Goal: Task Accomplishment & Management: Manage account settings

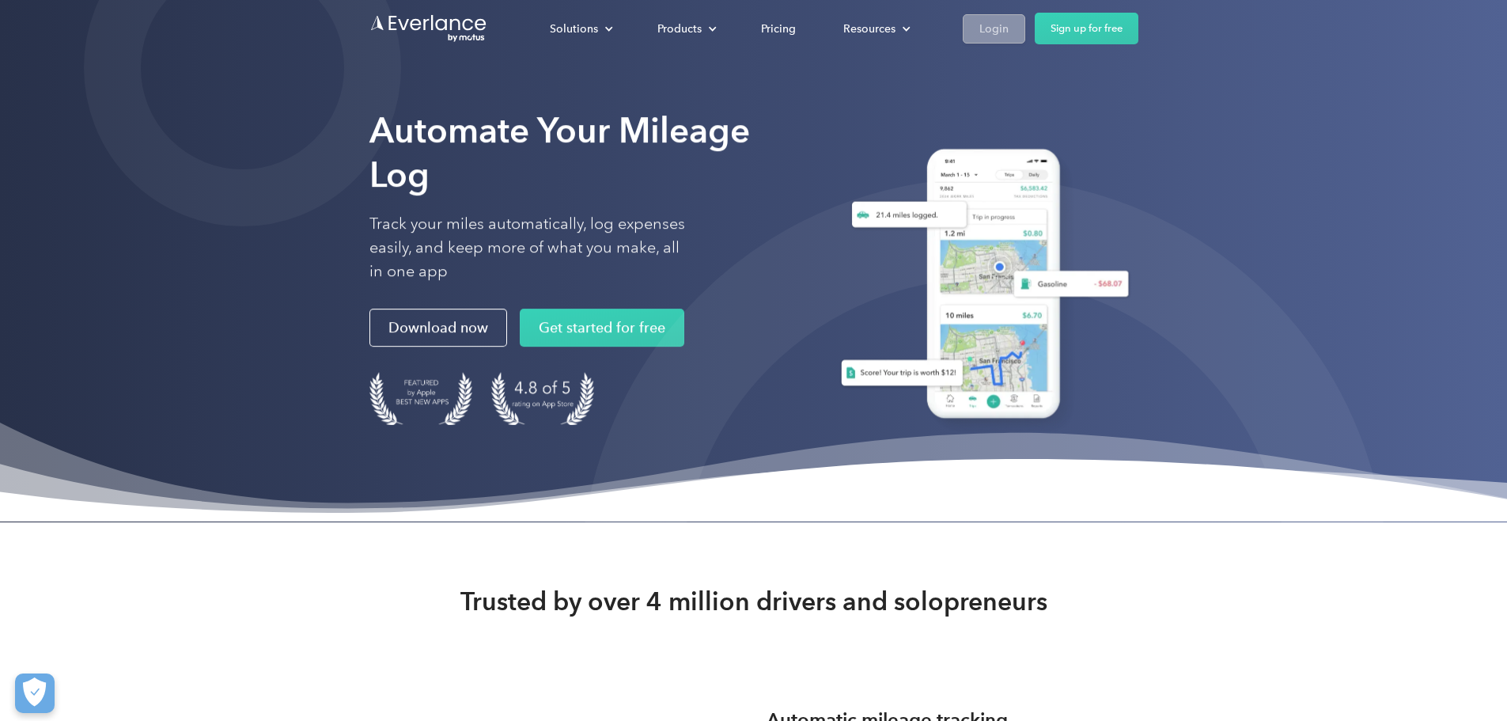
click at [1009, 28] on div "Login" at bounding box center [993, 29] width 29 height 20
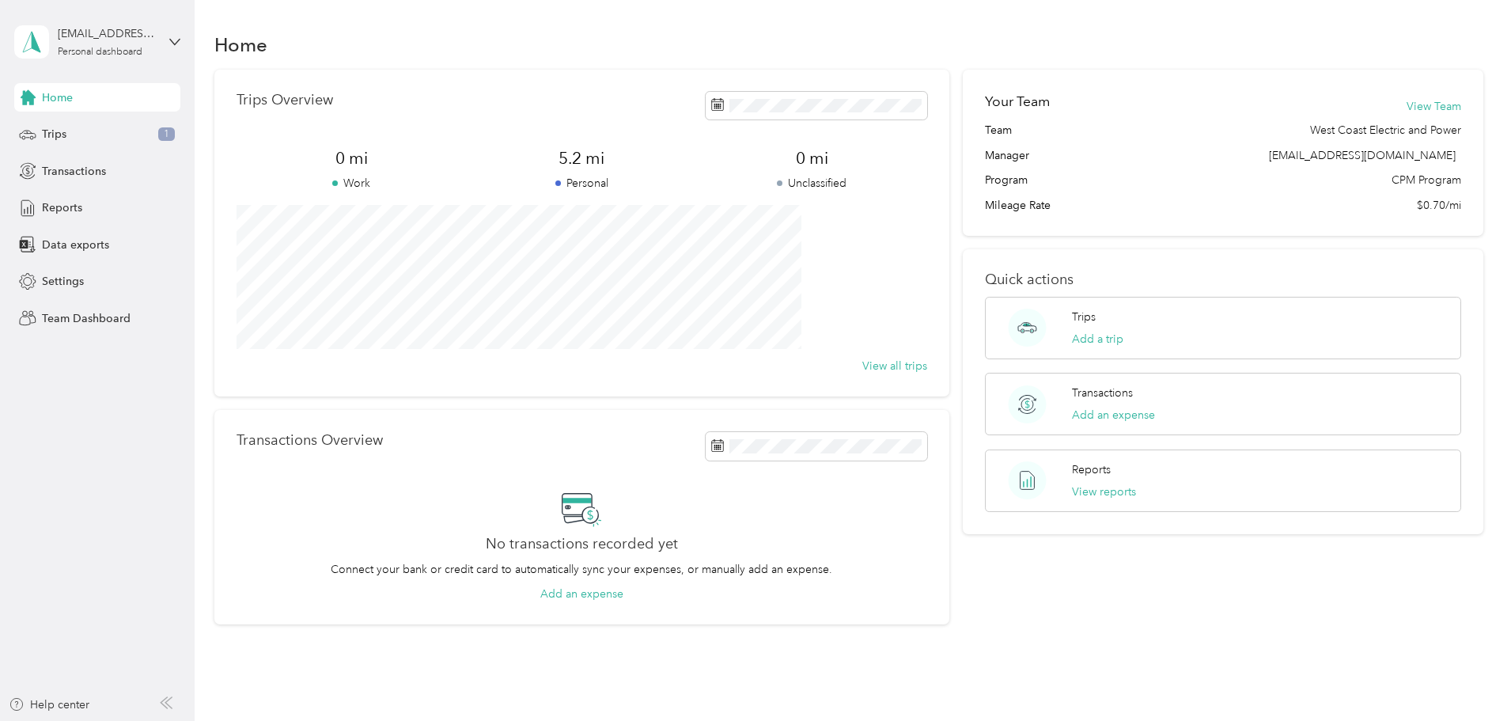
click at [75, 14] on div "[EMAIL_ADDRESS][DOMAIN_NAME] Personal dashboard" at bounding box center [97, 41] width 166 height 55
click at [153, 124] on div "Team dashboard" at bounding box center [180, 130] width 311 height 28
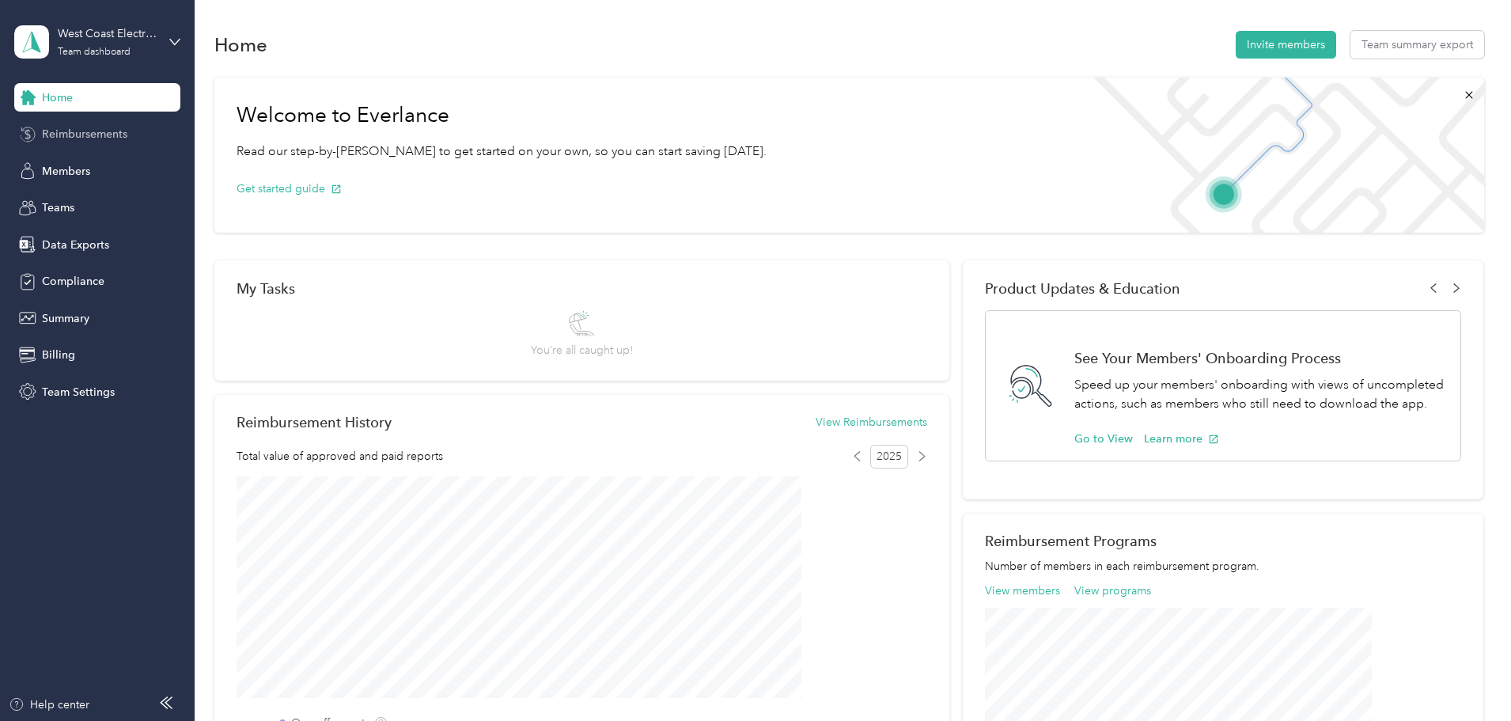
click at [51, 142] on div "Reimbursements" at bounding box center [97, 134] width 166 height 28
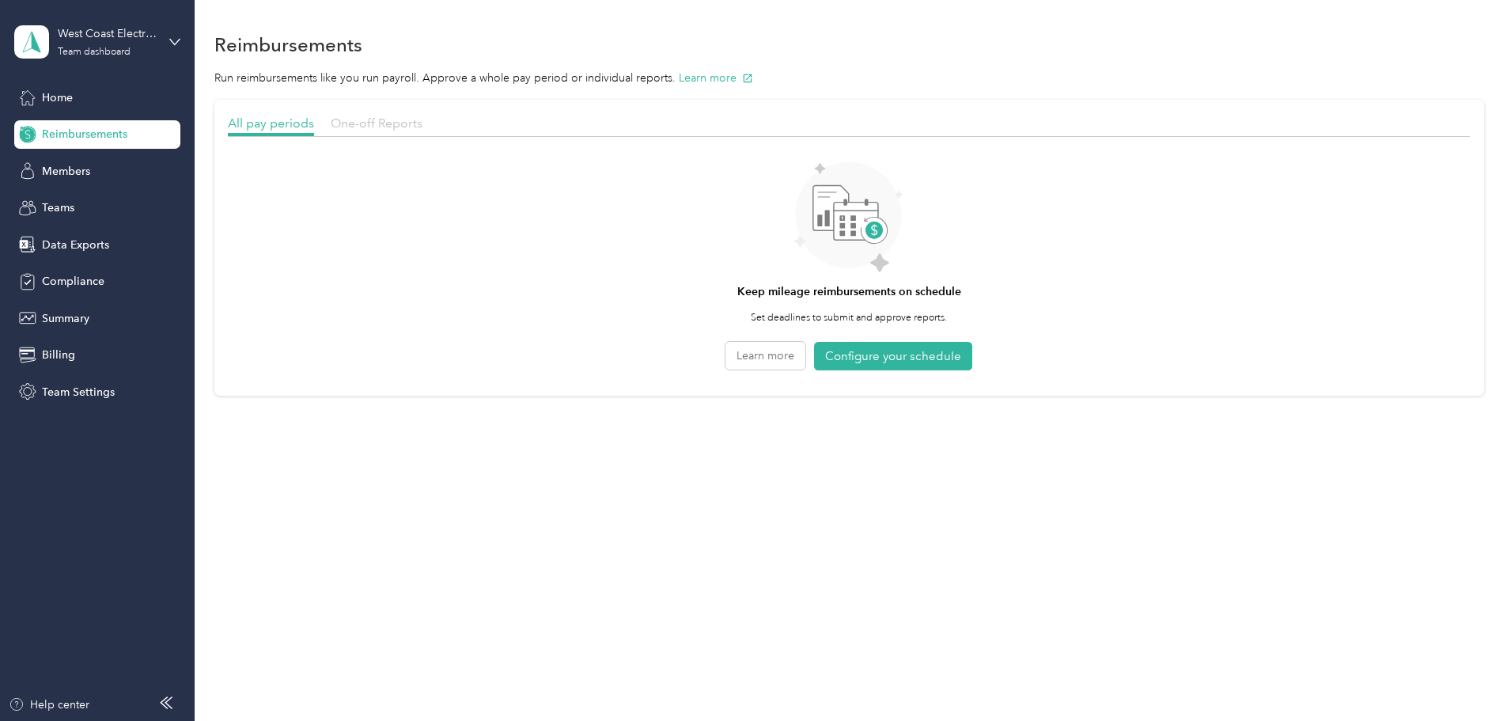
click at [422, 130] on span "One-off Reports" at bounding box center [377, 122] width 92 height 15
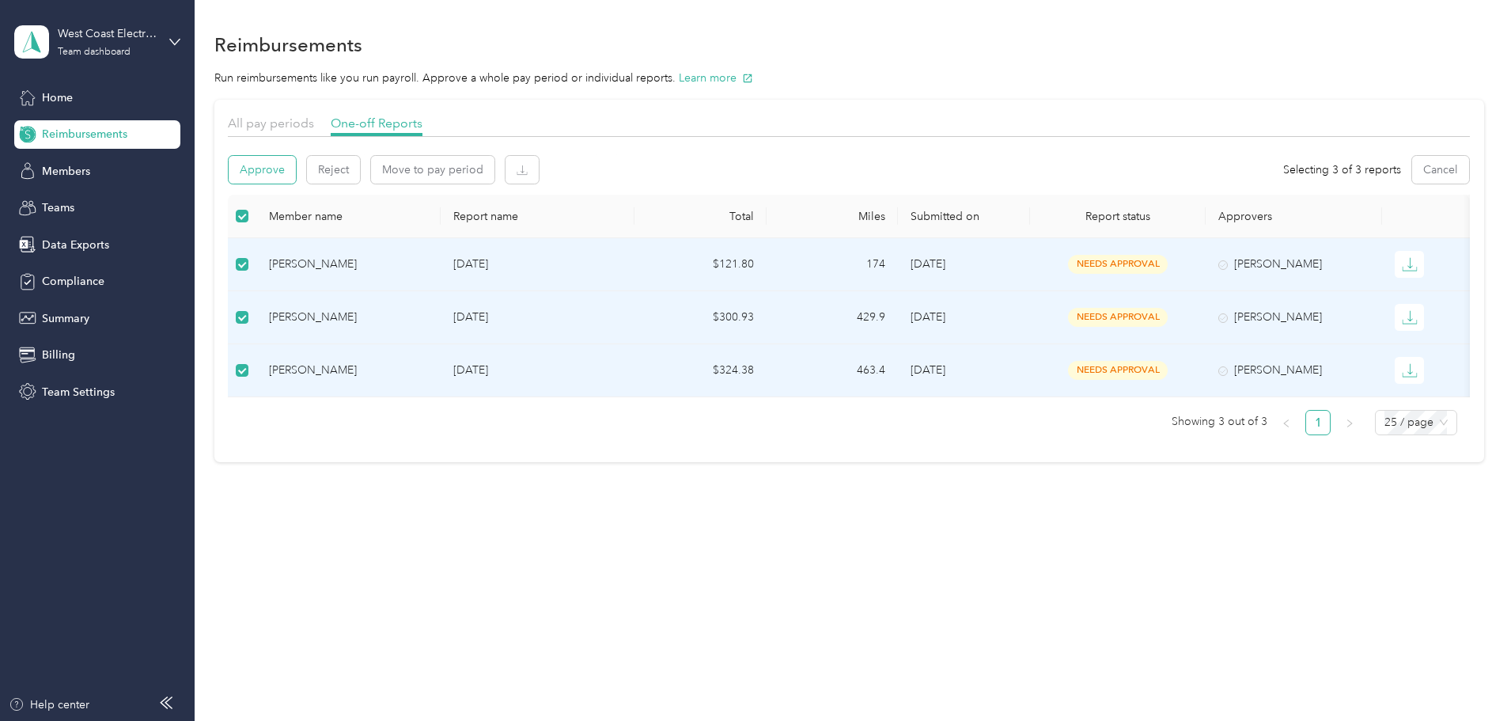
click at [296, 173] on button "Approve" at bounding box center [262, 170] width 67 height 28
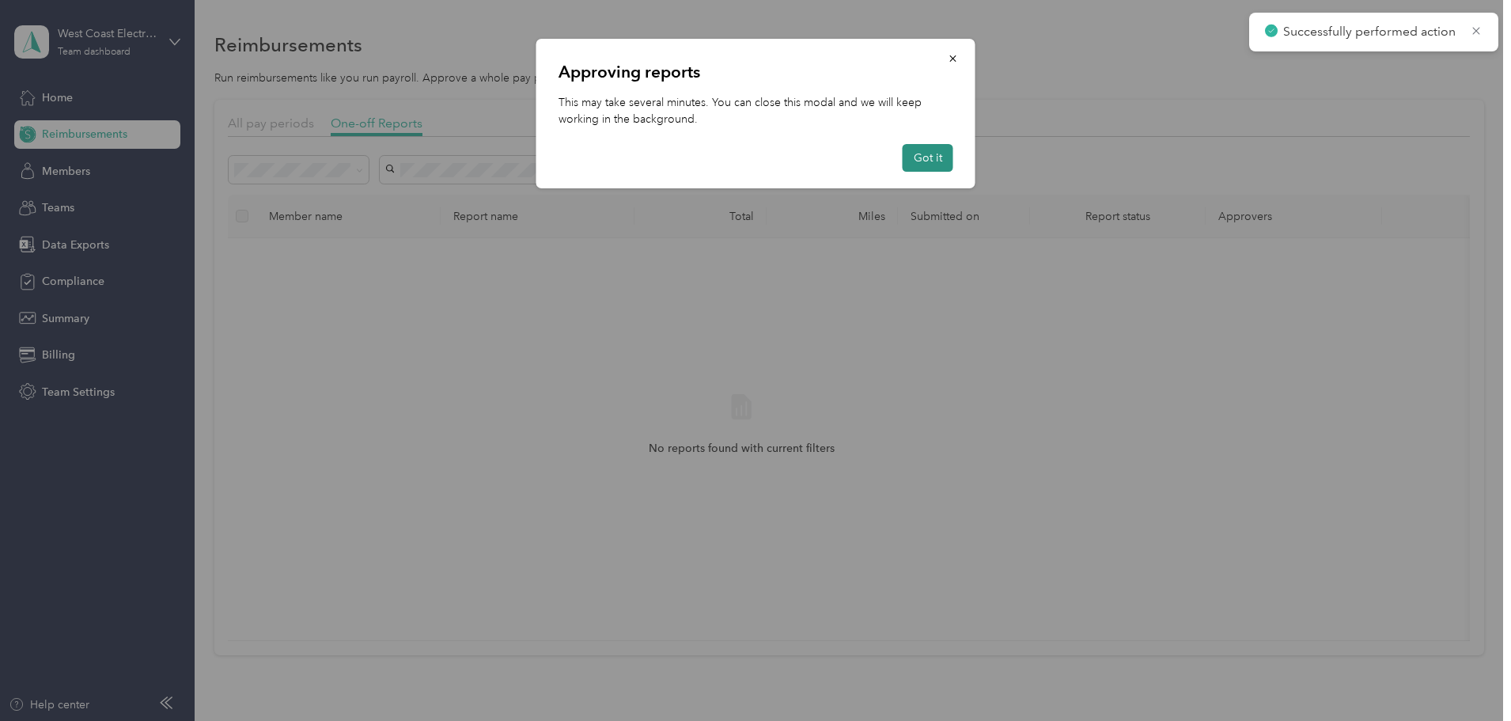
click at [911, 167] on button "Got it" at bounding box center [928, 158] width 51 height 28
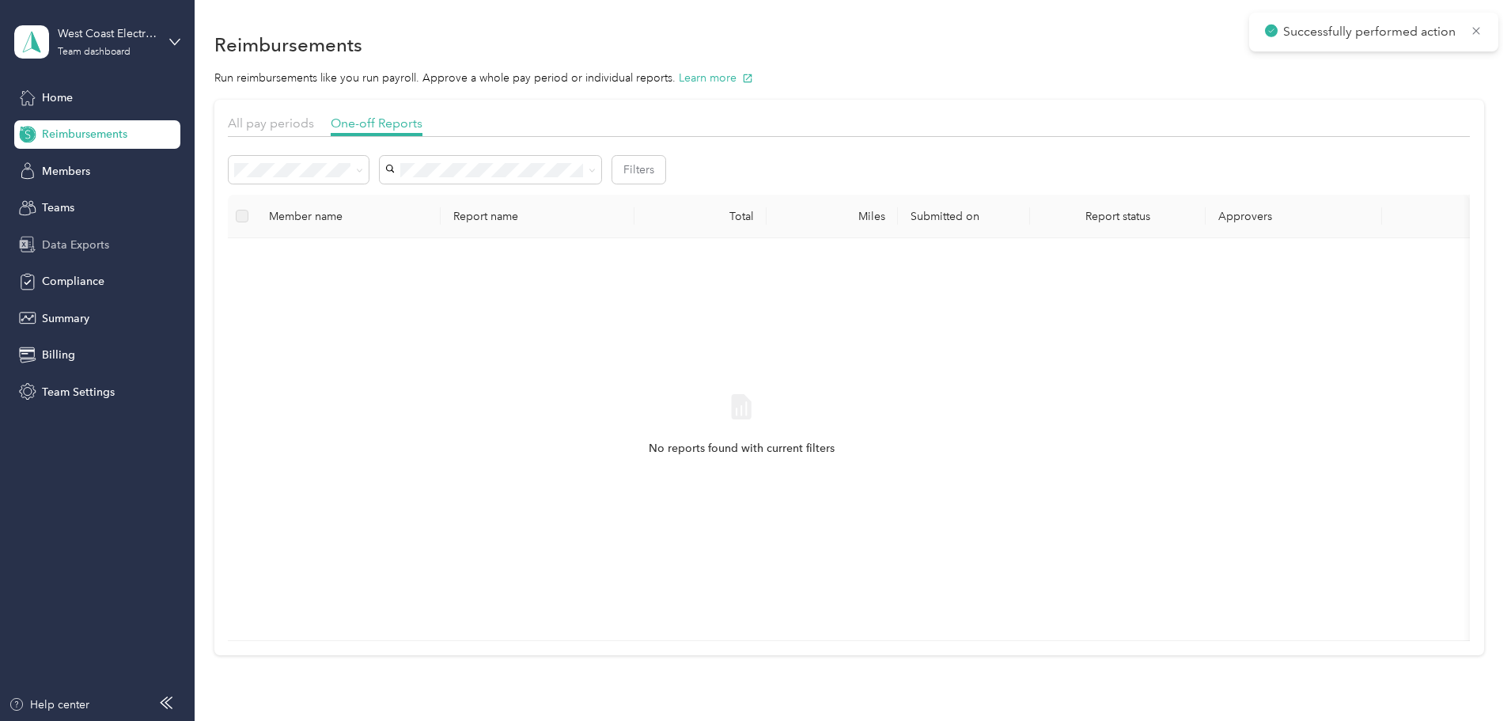
click at [90, 237] on span "Data Exports" at bounding box center [75, 245] width 67 height 17
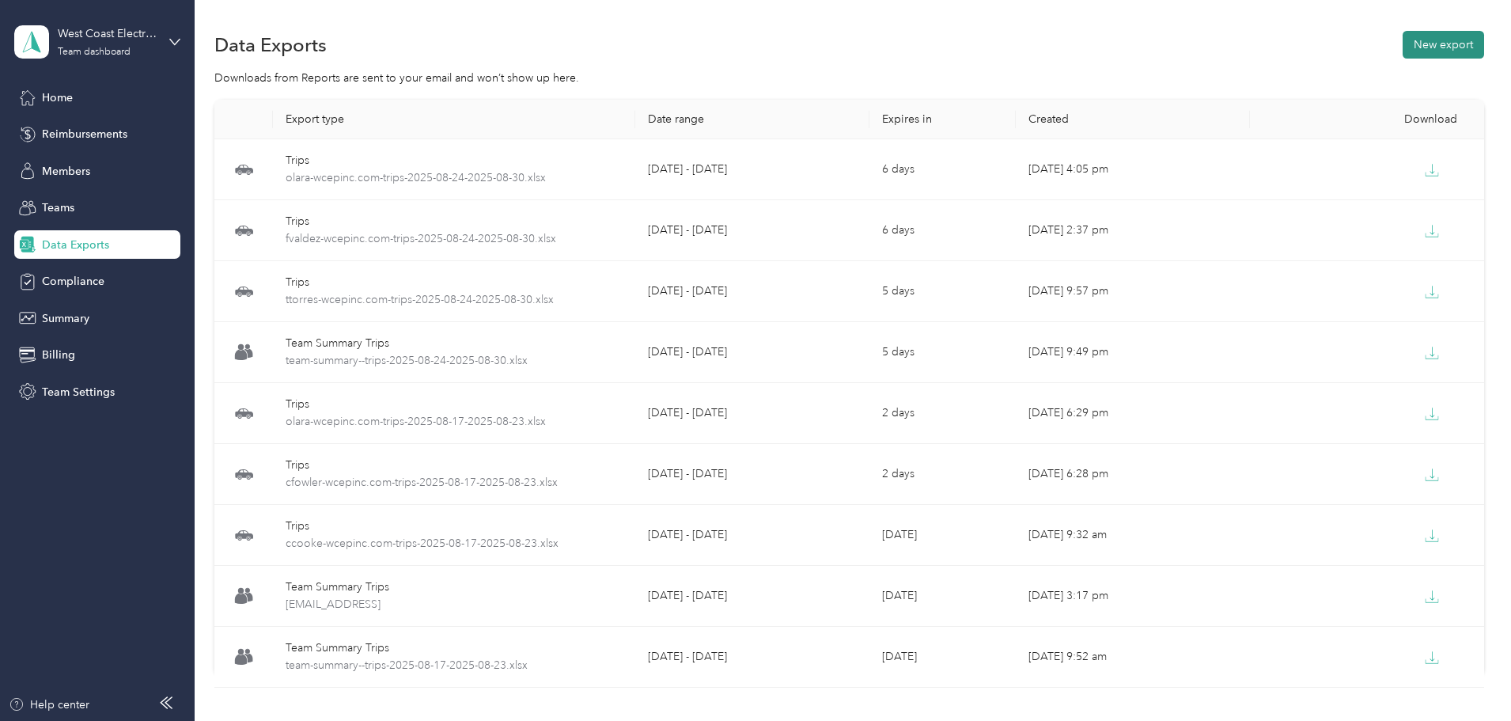
click at [1403, 37] on button "New export" at bounding box center [1443, 45] width 81 height 28
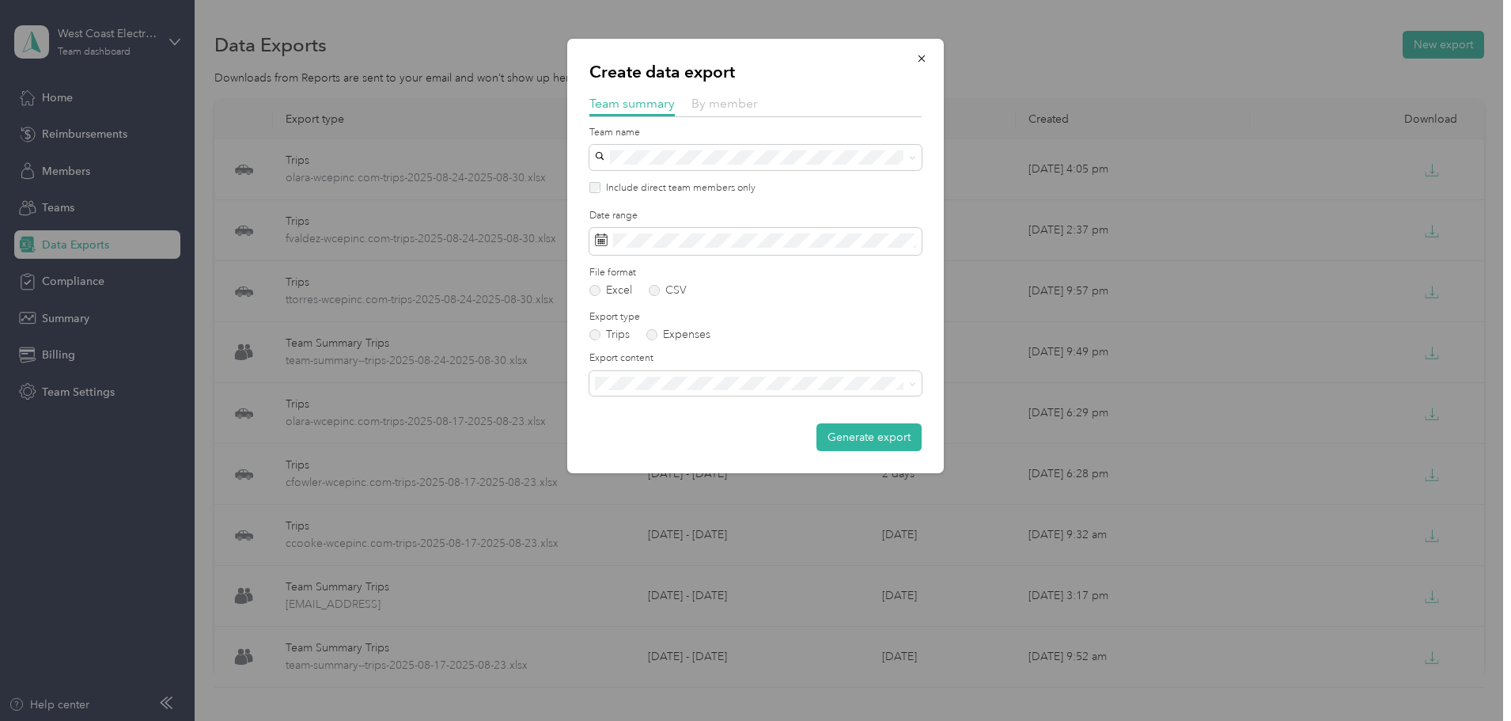
click at [721, 104] on span "By member" at bounding box center [724, 103] width 66 height 15
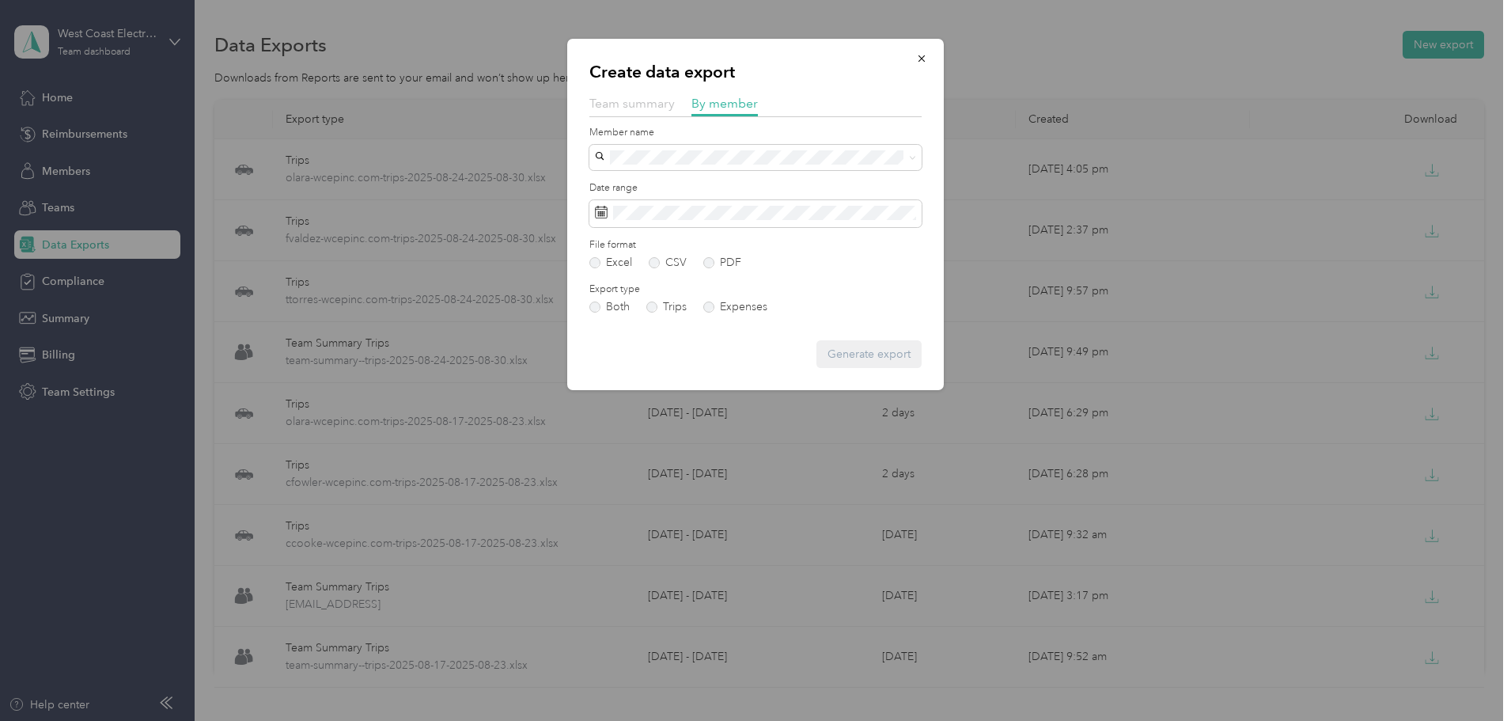
click at [612, 99] on span "Team summary" at bounding box center [631, 103] width 85 height 15
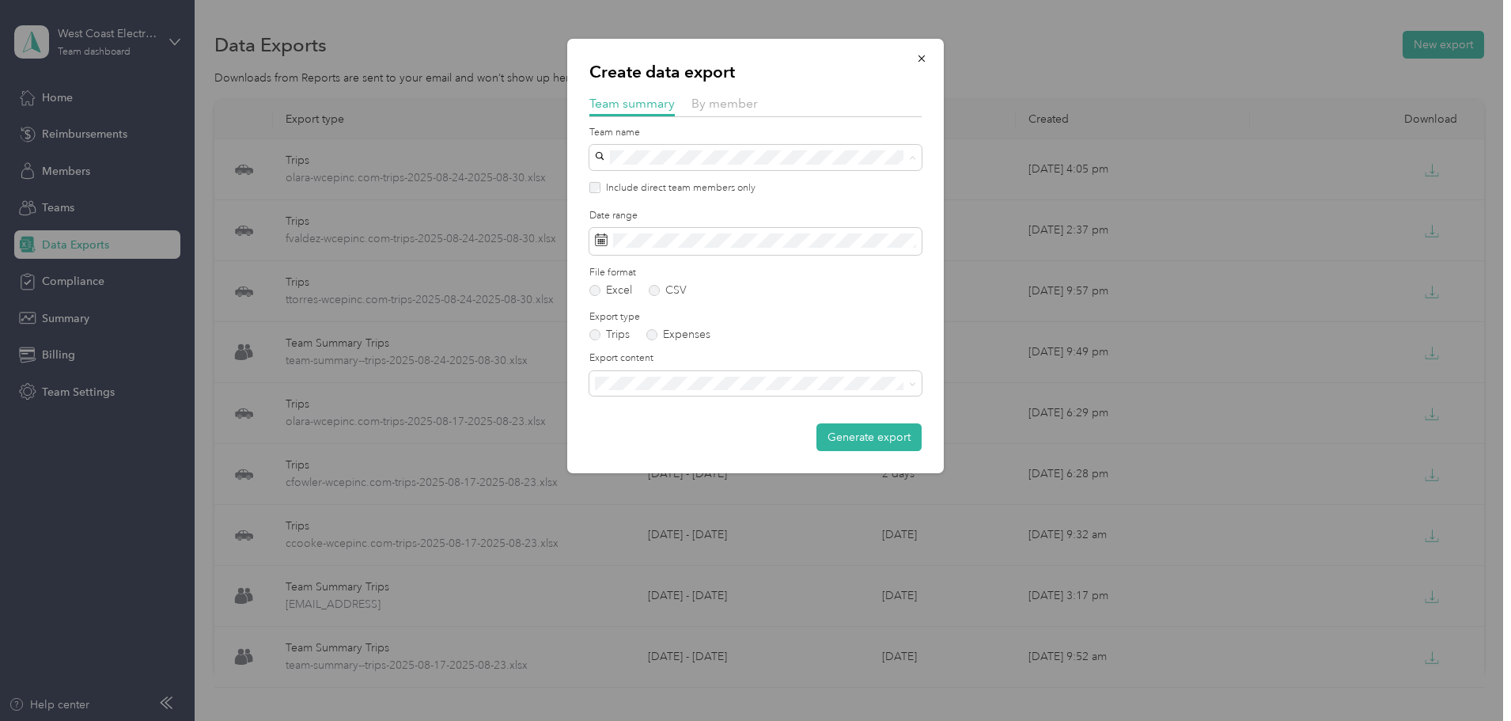
click at [928, 160] on div "Create data export Team summary By member Team name Include direct team members…" at bounding box center [755, 256] width 377 height 434
click at [926, 51] on span "button" at bounding box center [921, 57] width 11 height 13
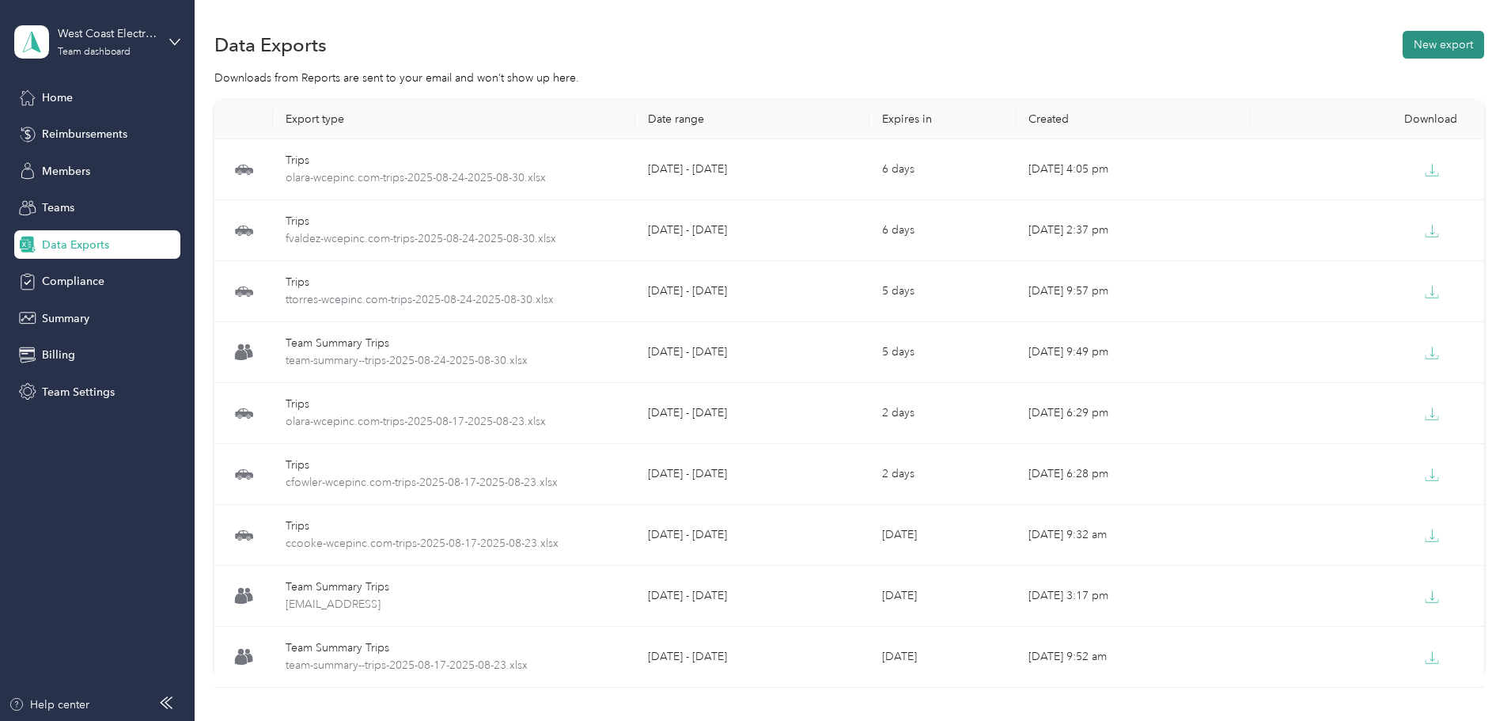
click at [1403, 36] on button "New export" at bounding box center [1443, 45] width 81 height 28
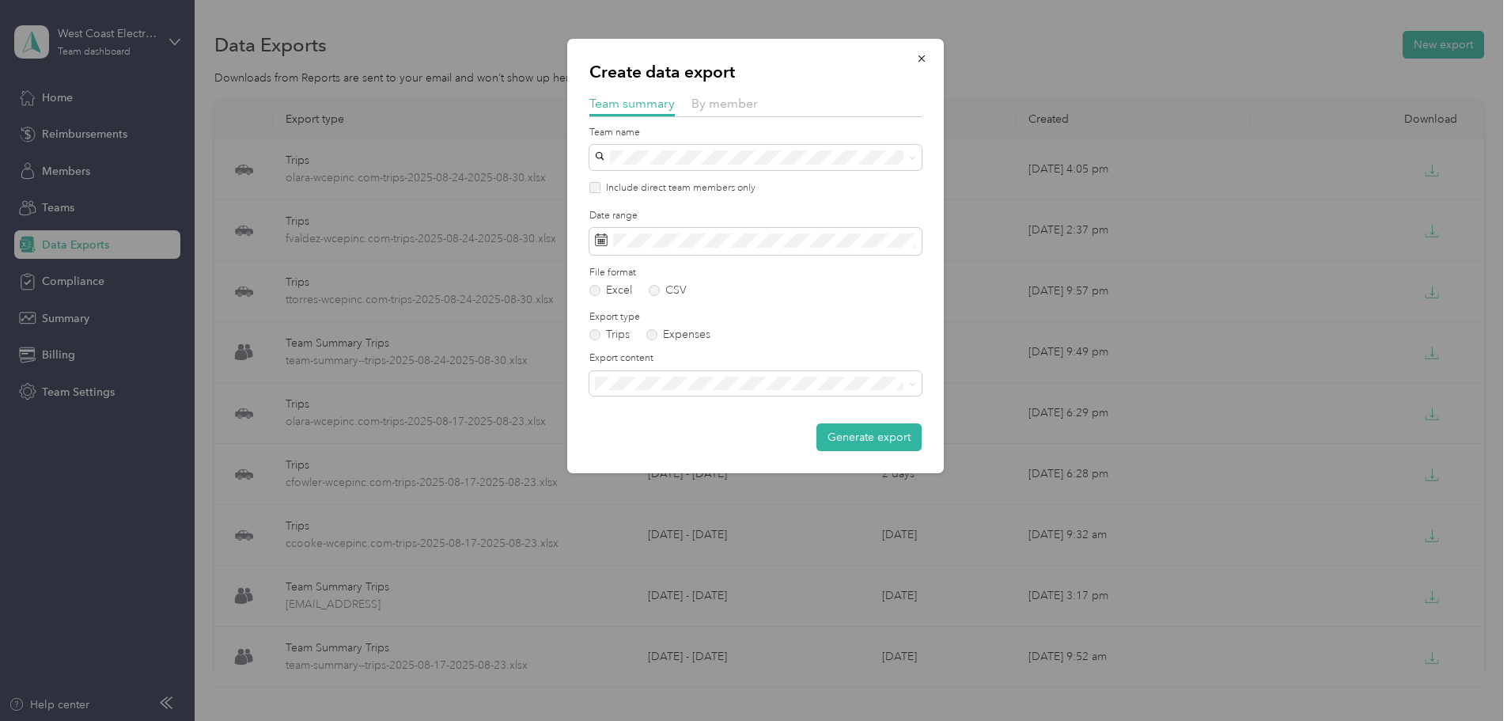
click at [718, 140] on div "Team name" at bounding box center [755, 148] width 332 height 44
click at [718, 239] on div "Special Projects No managers" at bounding box center [755, 242] width 310 height 36
click at [695, 232] on span at bounding box center [755, 241] width 332 height 27
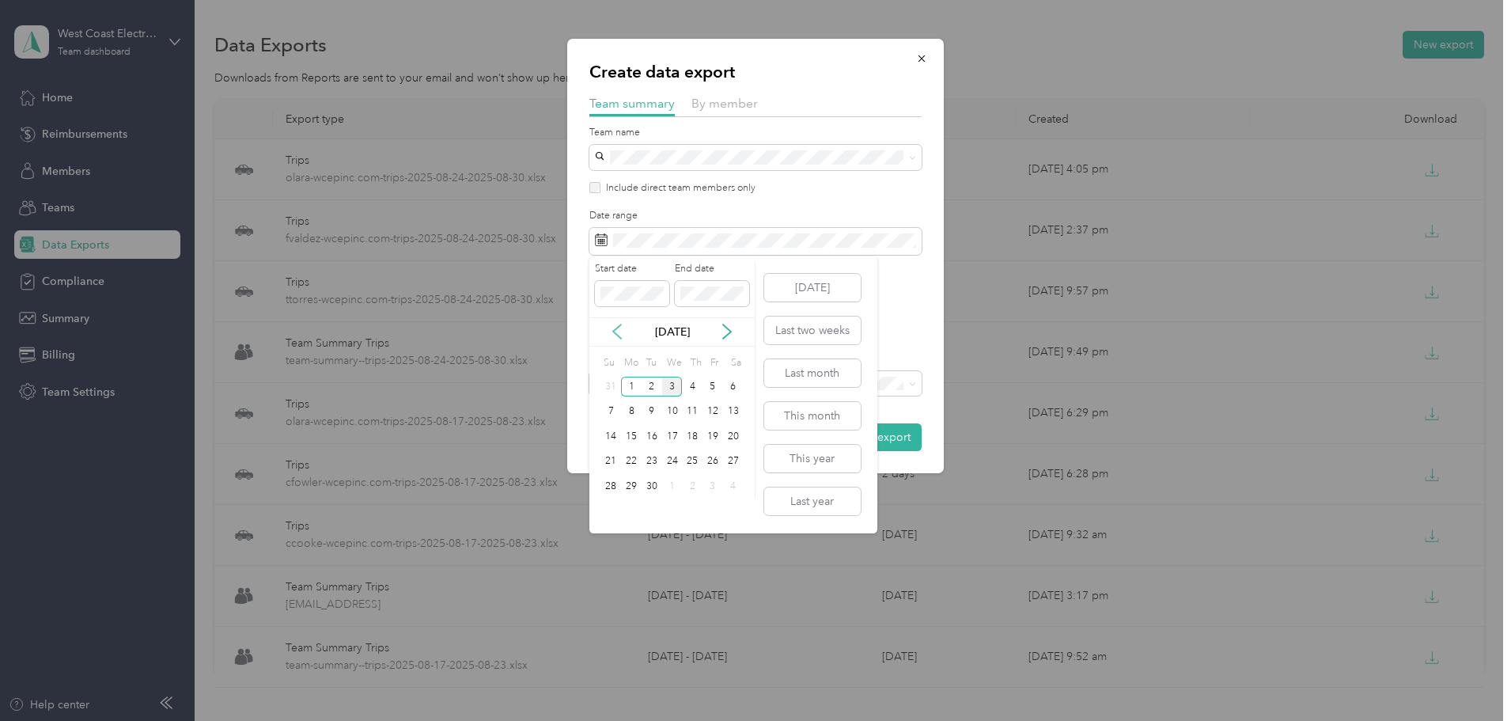
click at [618, 335] on icon at bounding box center [617, 331] width 8 height 14
click at [604, 486] on div "24" at bounding box center [611, 486] width 21 height 20
click at [738, 487] on div "30" at bounding box center [733, 486] width 21 height 20
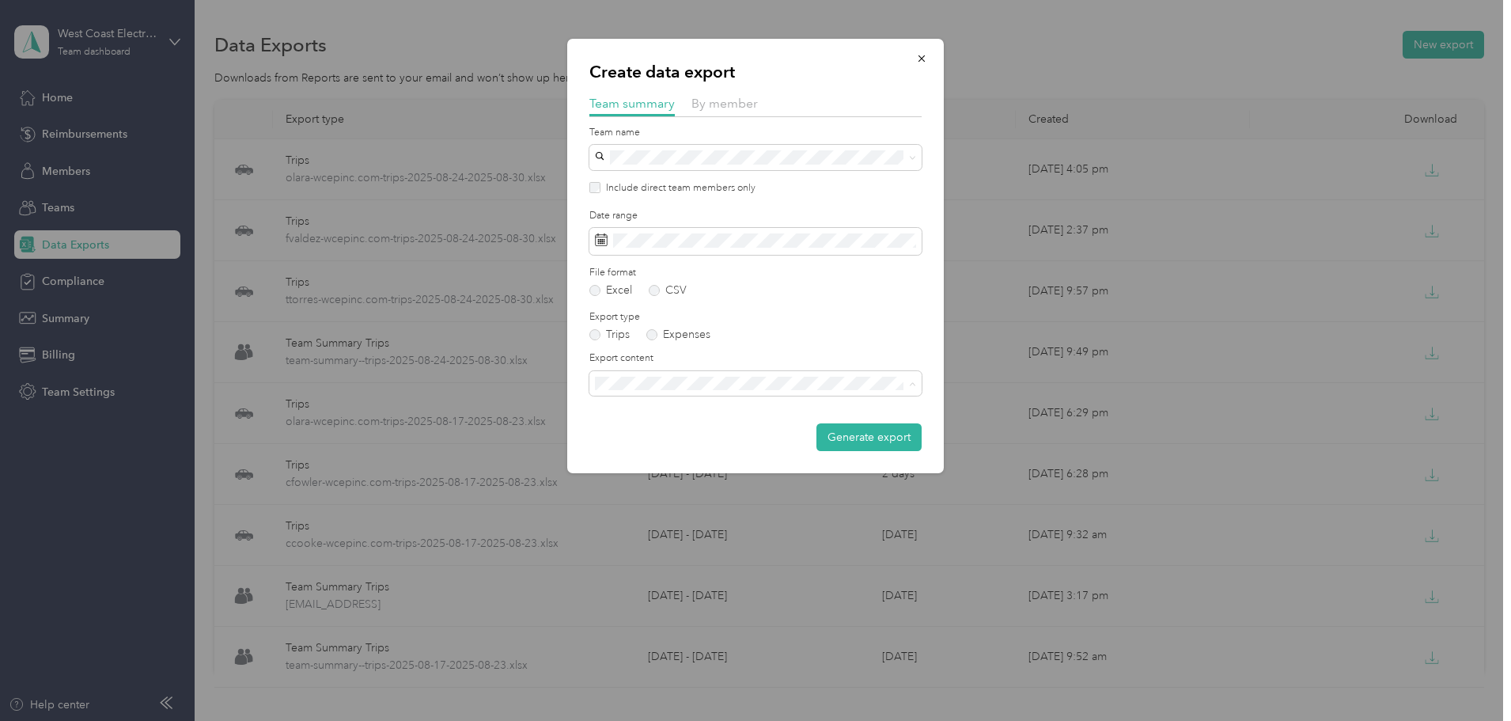
click at [726, 439] on span "Summary and full trips list" at bounding box center [663, 438] width 127 height 13
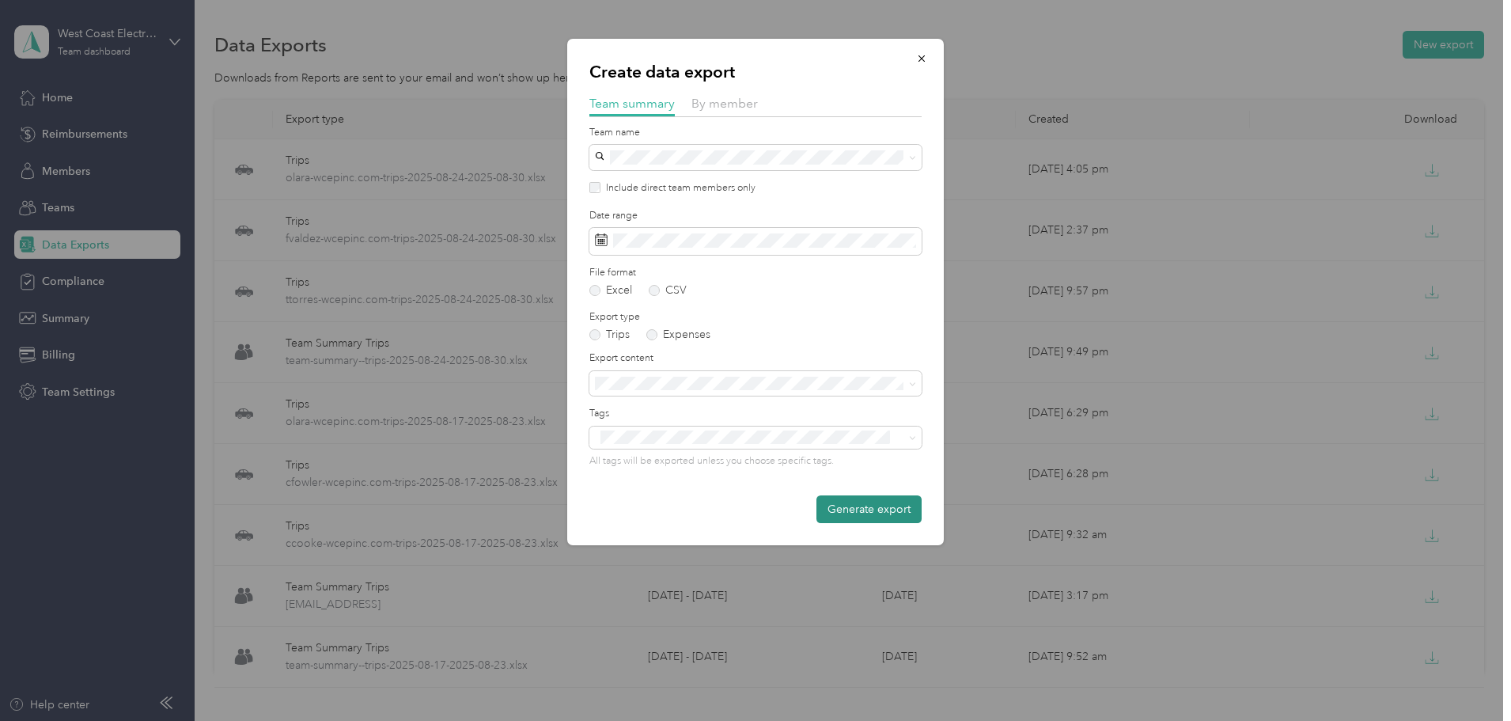
click at [895, 501] on button "Generate export" at bounding box center [868, 509] width 105 height 28
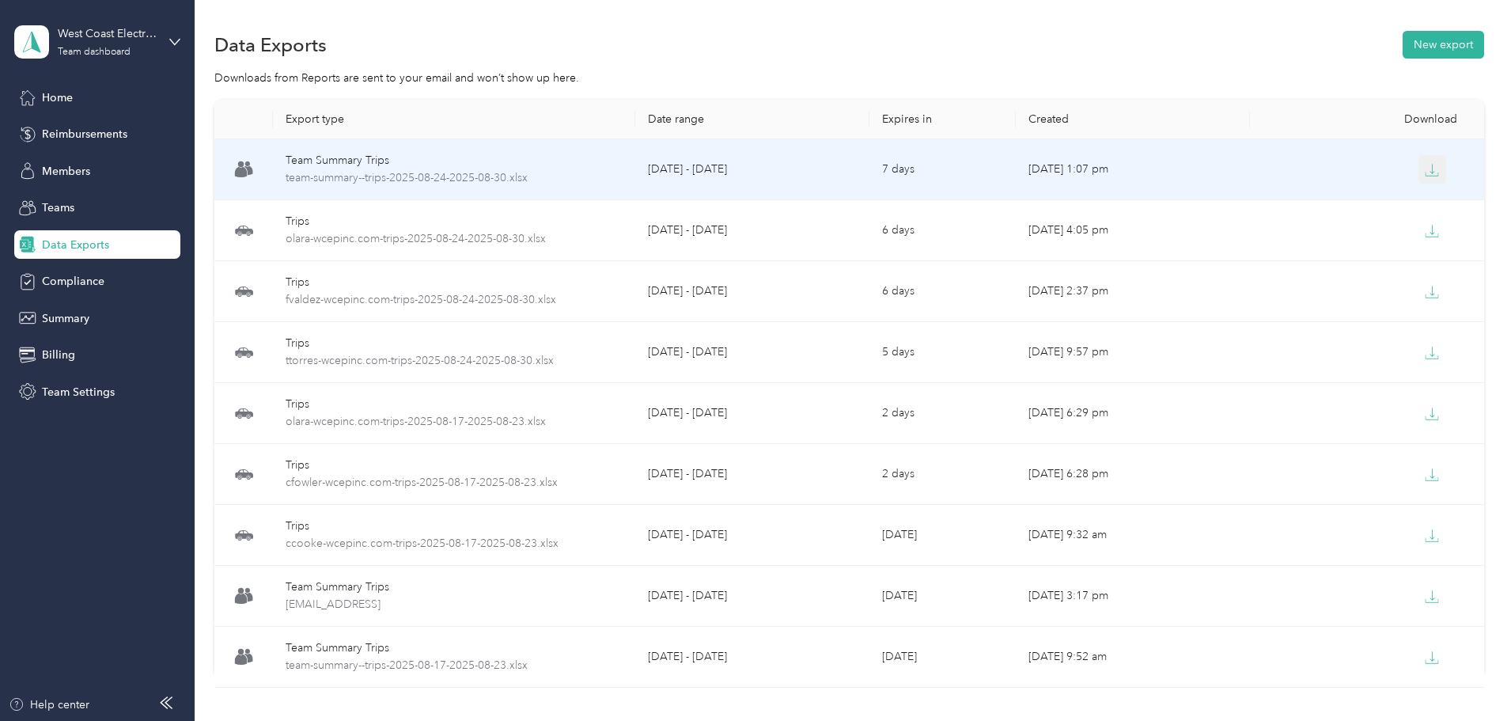
click at [1418, 168] on button "button" at bounding box center [1432, 169] width 28 height 28
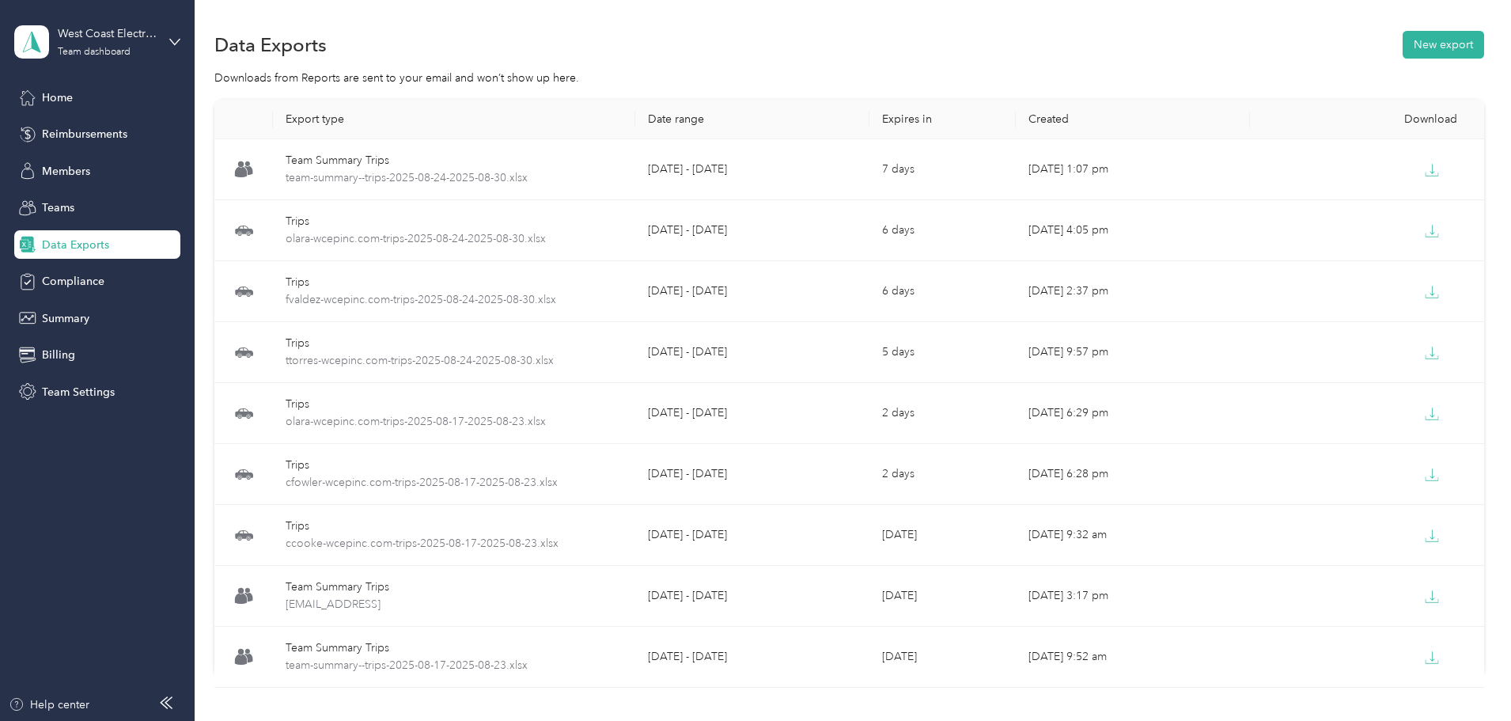
click at [1359, 59] on div "Data Exports New export" at bounding box center [849, 44] width 1270 height 33
click at [1403, 47] on button "New export" at bounding box center [1443, 45] width 81 height 28
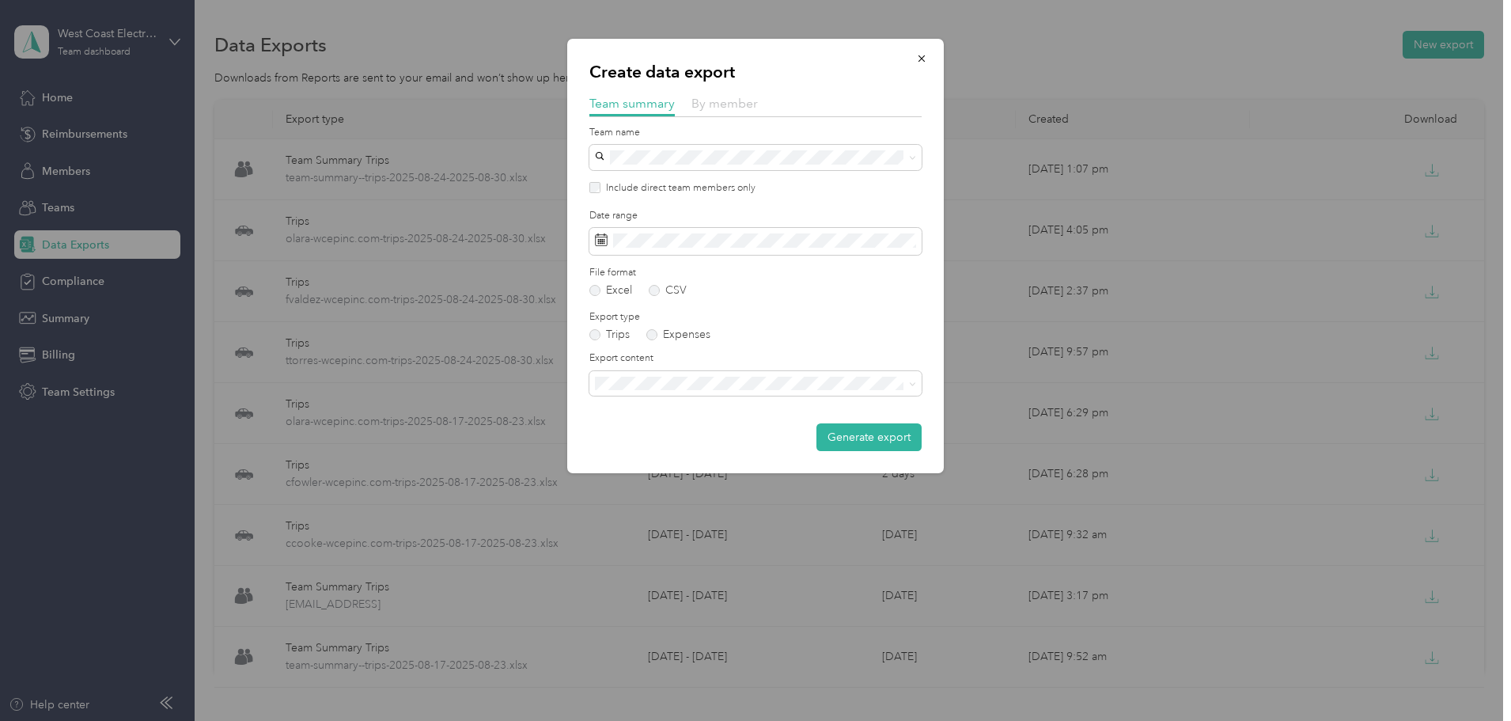
click at [733, 97] on span "By member" at bounding box center [724, 103] width 66 height 15
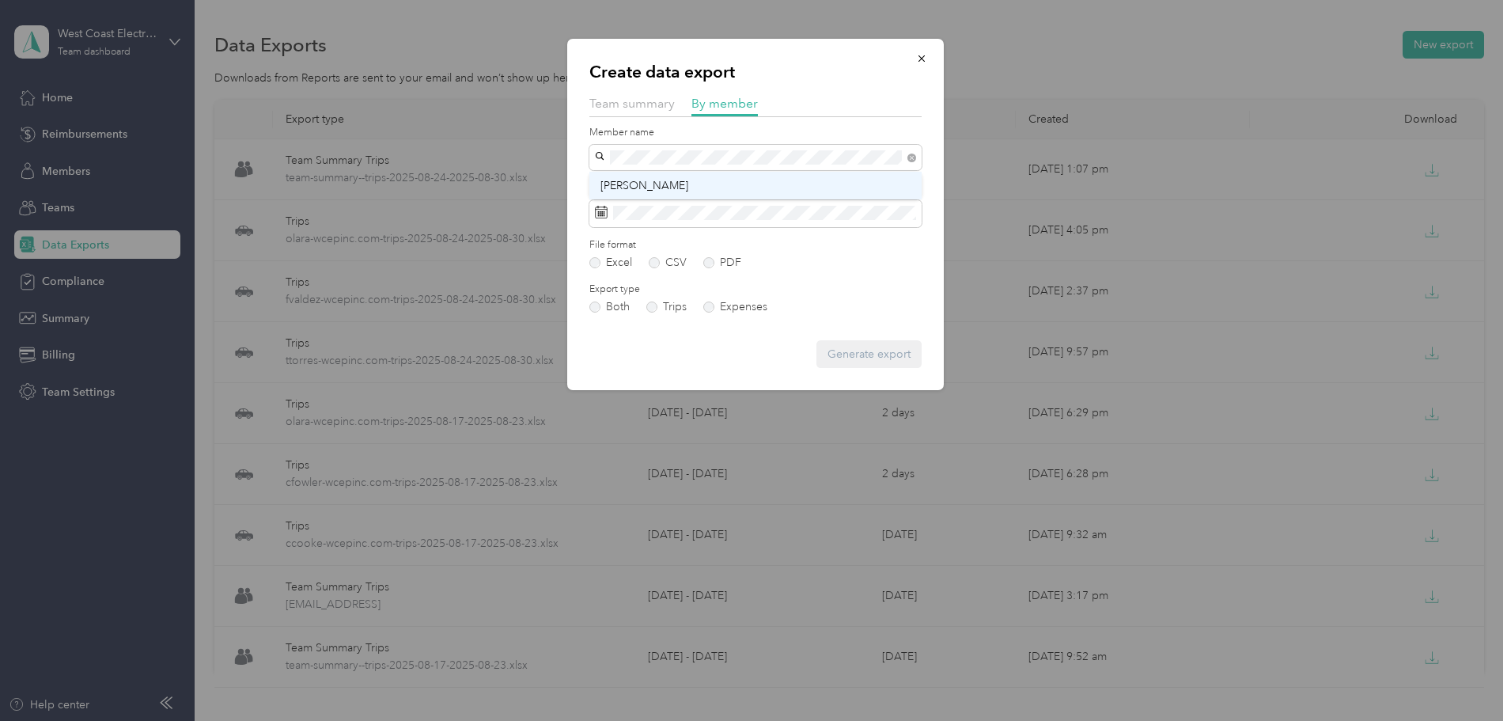
click at [689, 191] on div "[PERSON_NAME]" at bounding box center [755, 185] width 310 height 17
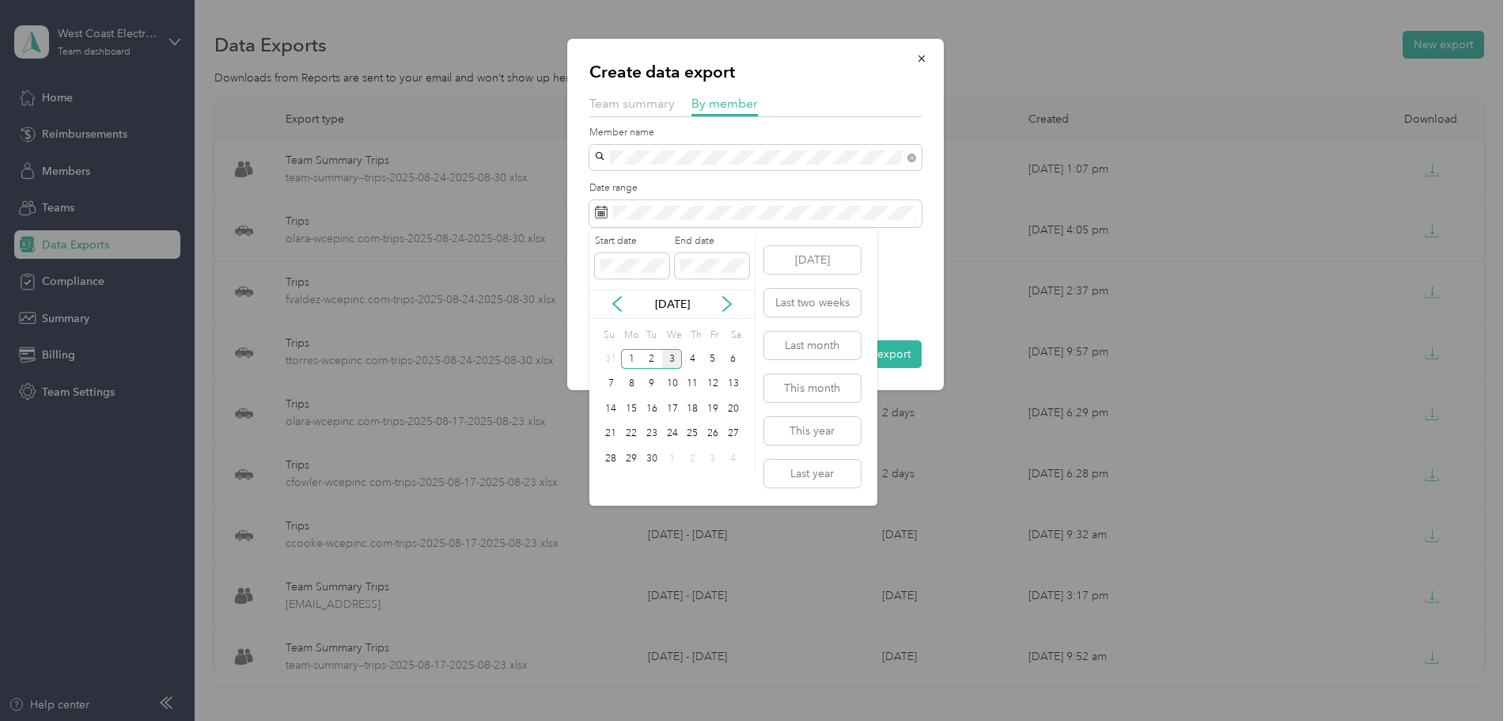
click at [626, 297] on div "Sep 2025" at bounding box center [671, 304] width 165 height 17
click at [625, 306] on div "Sep 2025" at bounding box center [671, 304] width 165 height 17
click at [618, 308] on icon at bounding box center [617, 304] width 8 height 14
click at [614, 456] on div "24" at bounding box center [611, 459] width 21 height 20
click at [729, 453] on div "30" at bounding box center [733, 459] width 21 height 20
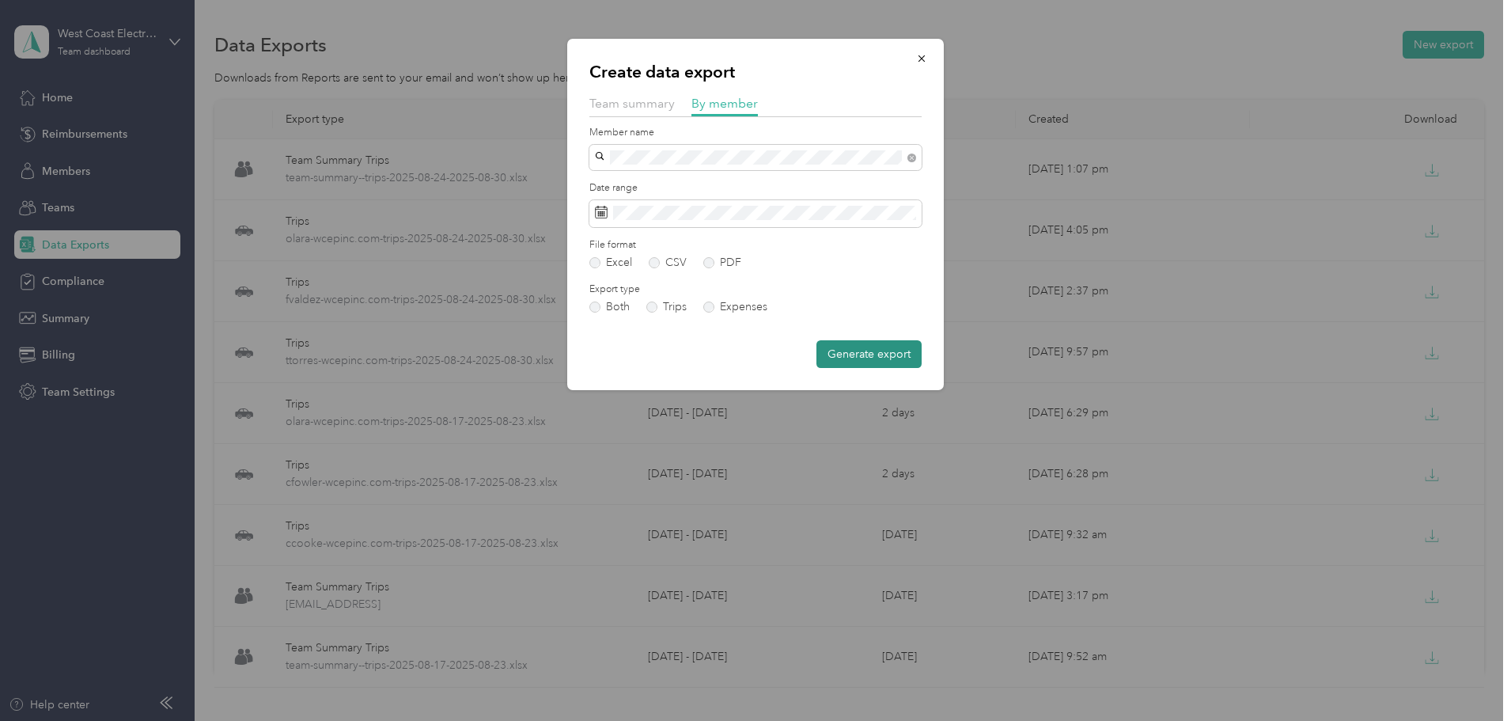
click at [856, 348] on button "Generate export" at bounding box center [868, 354] width 105 height 28
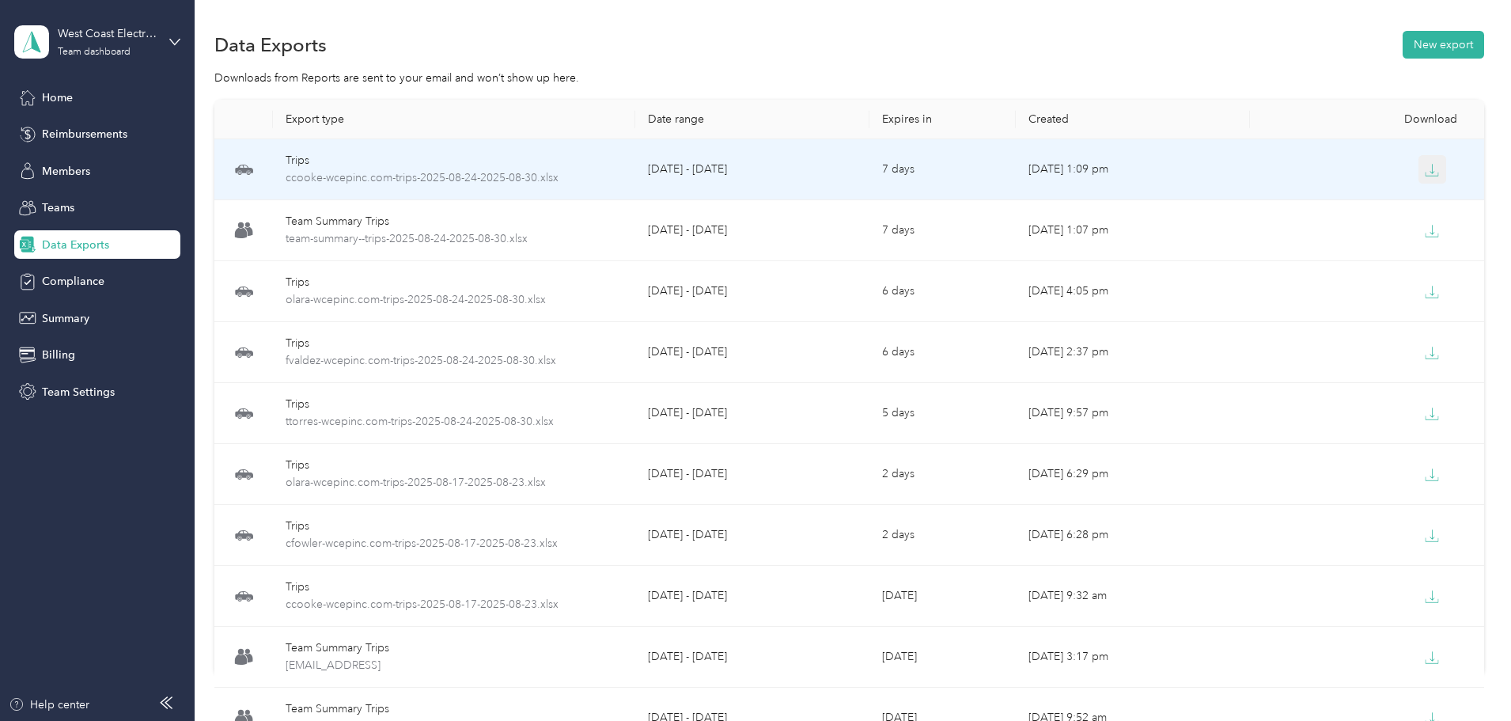
click at [1425, 168] on icon "button" at bounding box center [1432, 170] width 14 height 14
